Goal: Task Accomplishment & Management: Use online tool/utility

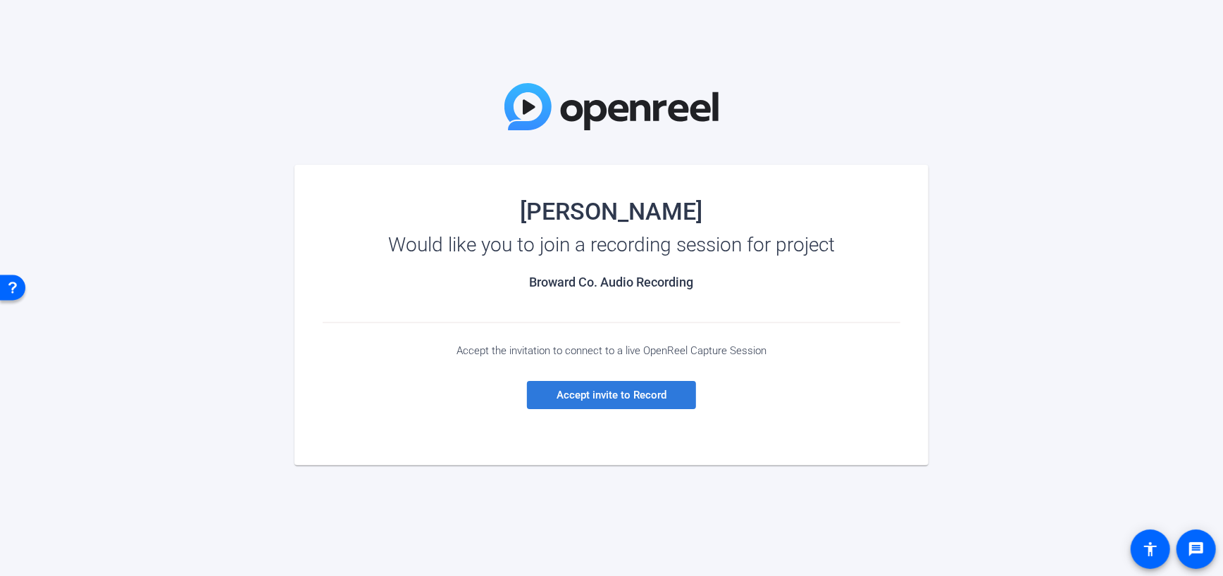
click at [630, 390] on span "Accept invite to Record" at bounding box center [612, 395] width 110 height 13
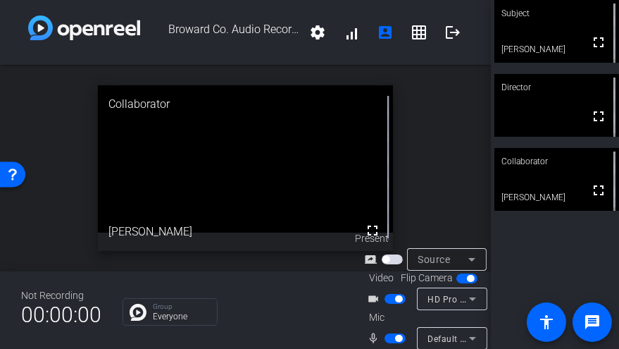
click at [391, 294] on span "button" at bounding box center [395, 299] width 21 height 10
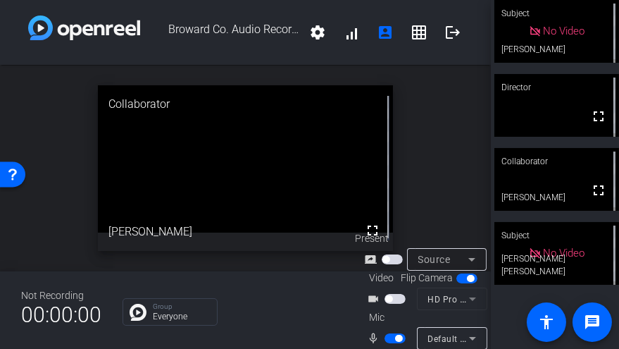
click at [396, 294] on span "button" at bounding box center [395, 299] width 21 height 10
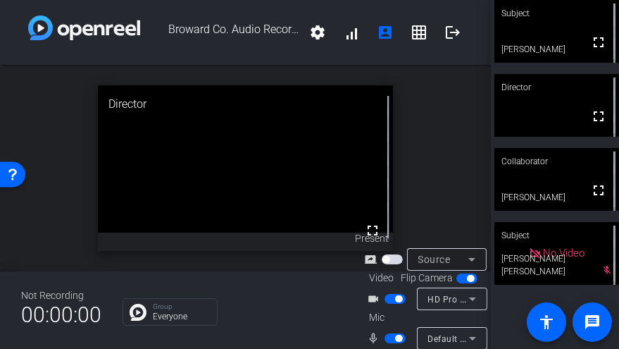
click at [392, 333] on span "button" at bounding box center [395, 338] width 21 height 10
click at [390, 335] on span "button" at bounding box center [388, 338] width 7 height 7
click at [391, 333] on span "button" at bounding box center [395, 338] width 21 height 10
click at [387, 335] on span "button" at bounding box center [388, 338] width 7 height 7
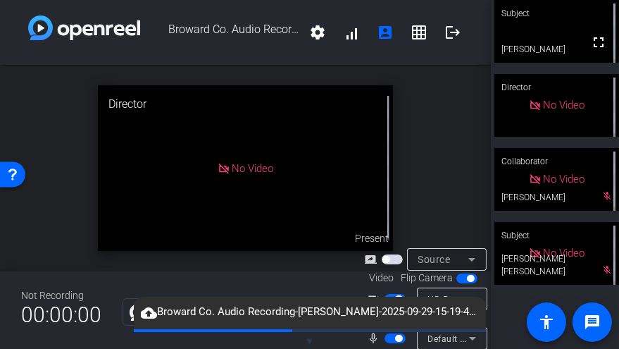
click at [391, 294] on span "button" at bounding box center [395, 299] width 21 height 10
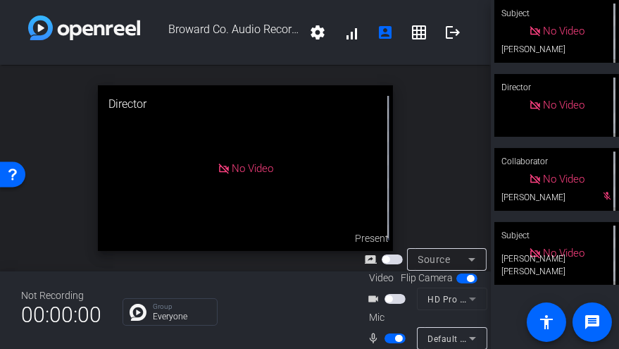
click at [394, 294] on span "button" at bounding box center [395, 299] width 21 height 10
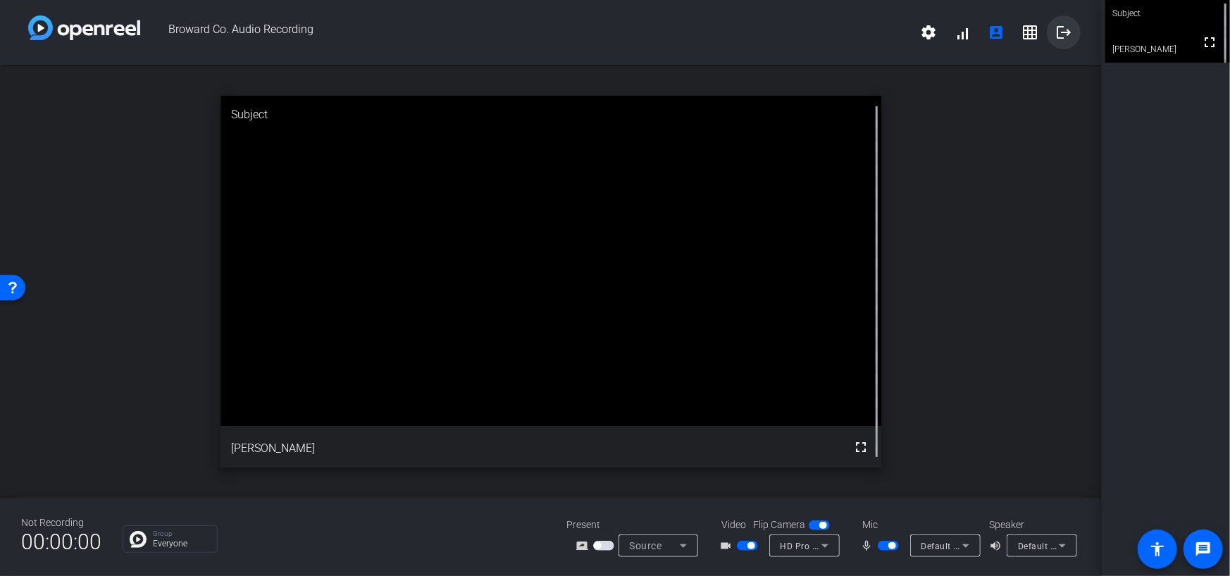
click at [1060, 27] on mat-icon "logout" at bounding box center [1063, 32] width 17 height 17
